Goal: Check status: Check status

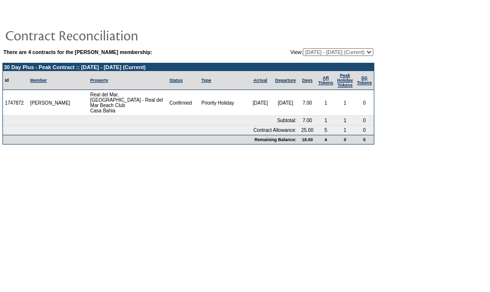
click at [326, 48] on select "01/31/25 - 01/31/26 (Current) 02/01/26 - 01/31/27 02/01/27 - 01/31/28 02/01/28 …" at bounding box center [338, 52] width 71 height 8
select select "161818"
click at [303, 48] on select "01/31/25 - 01/31/26 (Current) 02/01/26 - 01/31/27 02/01/27 - 01/31/28 02/01/28 …" at bounding box center [338, 52] width 71 height 8
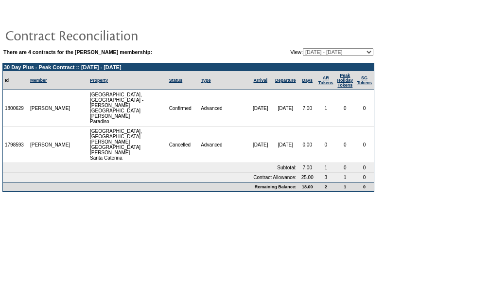
click at [321, 52] on select "[DATE] - [DATE] (Current) [DATE] - [DATE] [DATE] - [DATE] [DATE] - [DATE]" at bounding box center [338, 52] width 71 height 8
select select "161817"
click at [303, 48] on select "01/31/25 - 01/31/26 (Current) 02/01/26 - 01/31/27 02/01/27 - 01/31/28 02/01/28 …" at bounding box center [338, 52] width 71 height 8
